Goal: Transaction & Acquisition: Purchase product/service

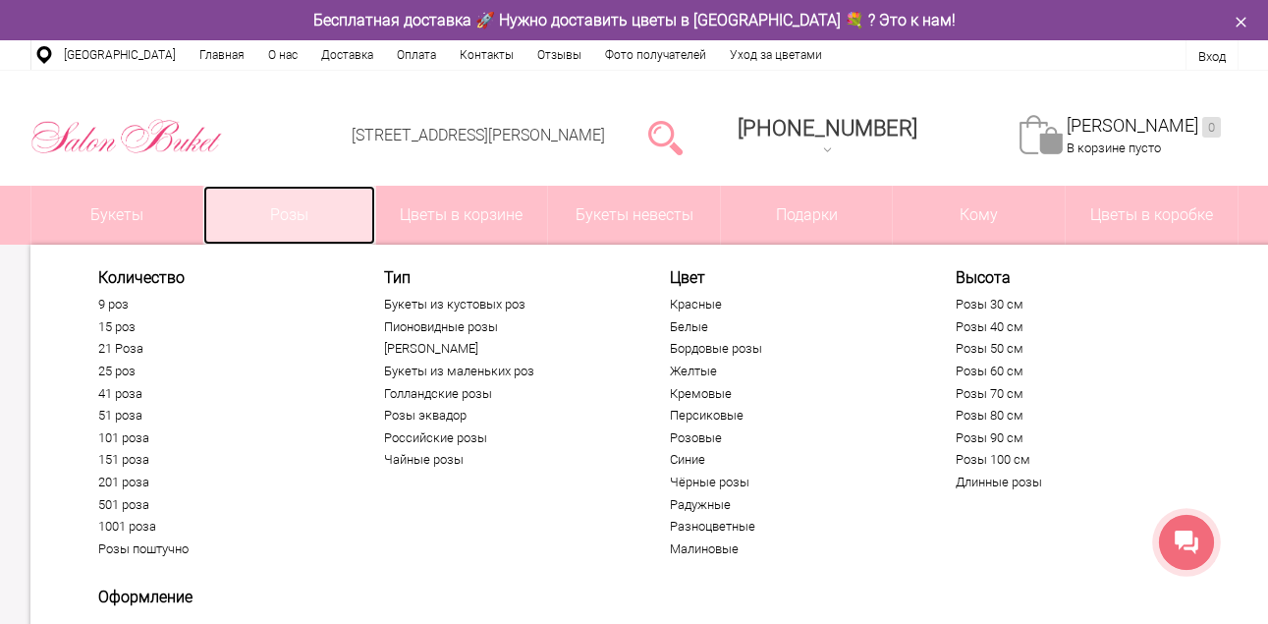
click at [292, 218] on link "Розы" at bounding box center [289, 215] width 172 height 59
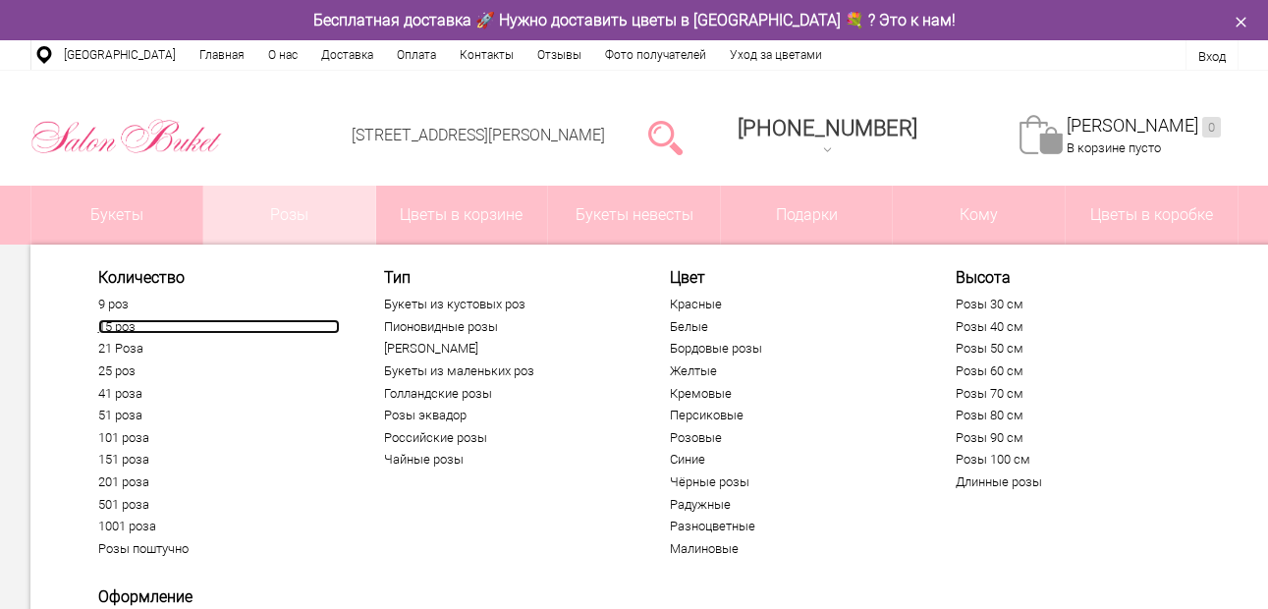
click at [123, 330] on link "15 роз" at bounding box center [219, 327] width 242 height 16
